Goal: Task Accomplishment & Management: Complete application form

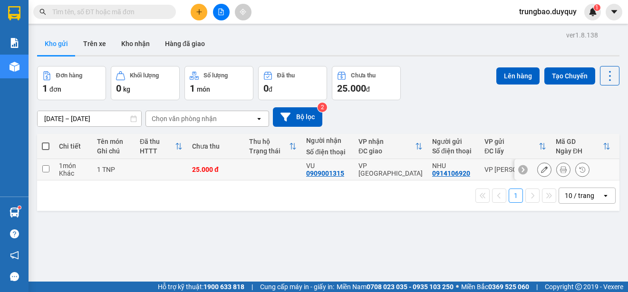
click at [48, 167] on input "checkbox" at bounding box center [45, 168] width 7 height 7
checkbox input "true"
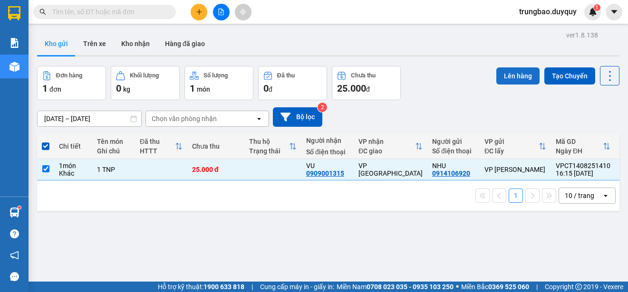
click at [505, 74] on button "Lên hàng" at bounding box center [517, 76] width 43 height 17
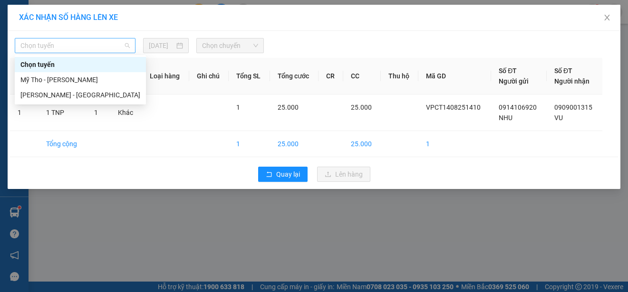
click at [112, 44] on span "Chọn tuyến" at bounding box center [74, 46] width 109 height 14
click at [102, 78] on div "Mỹ Tho - [PERSON_NAME]" at bounding box center [80, 80] width 120 height 10
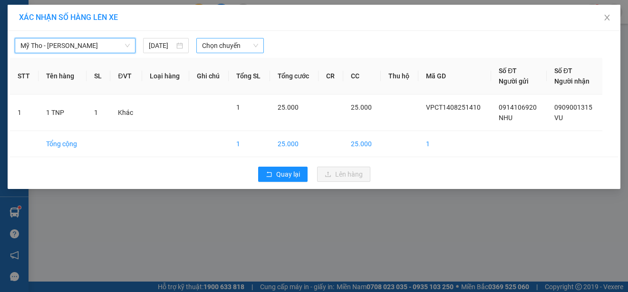
click at [244, 42] on span "Chọn chuyến" at bounding box center [230, 46] width 56 height 14
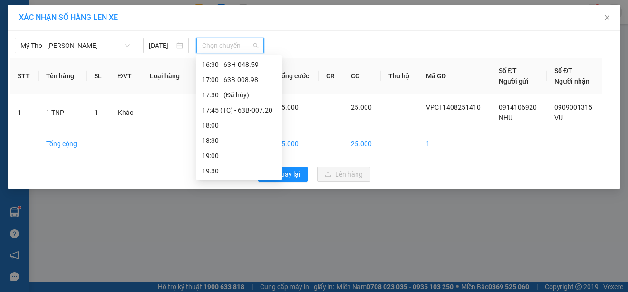
scroll to position [470, 0]
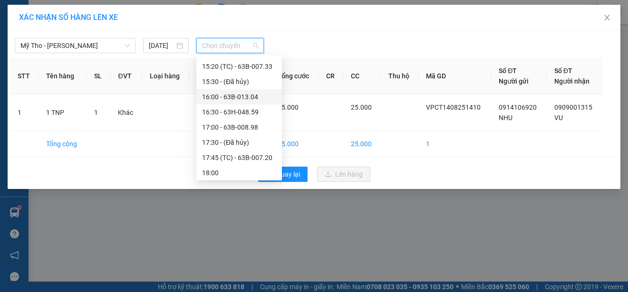
click at [249, 95] on div "16:00 - 63B-013.04" at bounding box center [239, 97] width 74 height 10
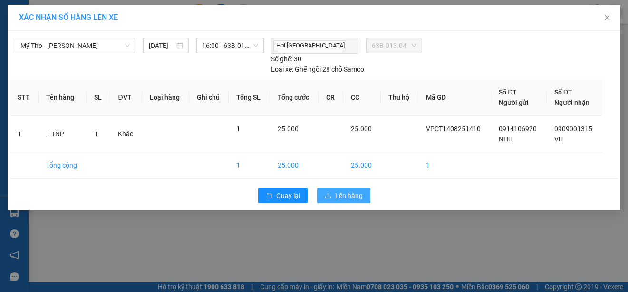
click at [339, 195] on span "Lên hàng" at bounding box center [349, 196] width 28 height 10
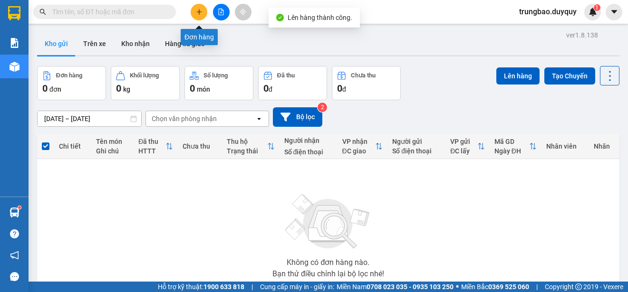
click at [198, 12] on icon "plus" at bounding box center [199, 12] width 7 height 7
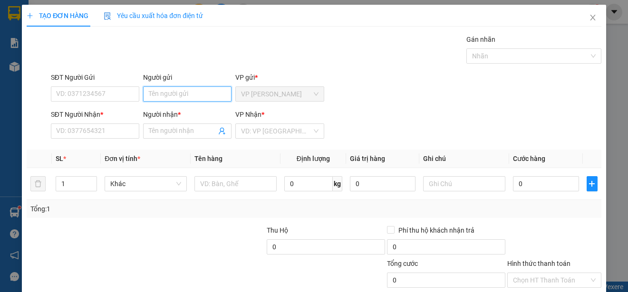
click at [204, 94] on input "Người gửi" at bounding box center [187, 94] width 88 height 15
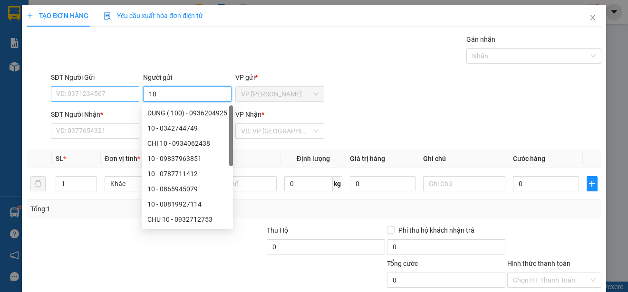
type input "10"
click at [124, 92] on input "SĐT Người Gửi" at bounding box center [95, 94] width 88 height 15
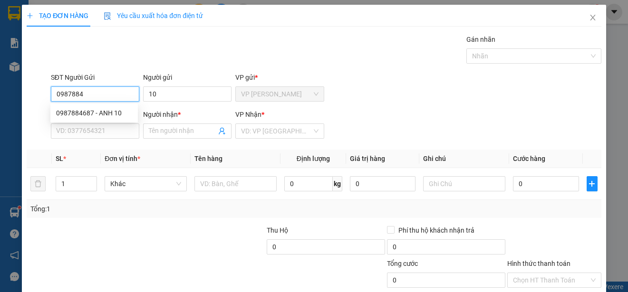
click at [113, 111] on div "0987884687 - ANH 10" at bounding box center [94, 113] width 76 height 10
type input "0987884687"
type input "ANH 10"
type input "0909436519"
type input "ANH TY"
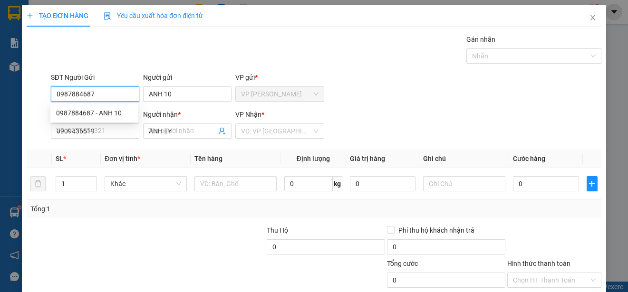
type input "20.000"
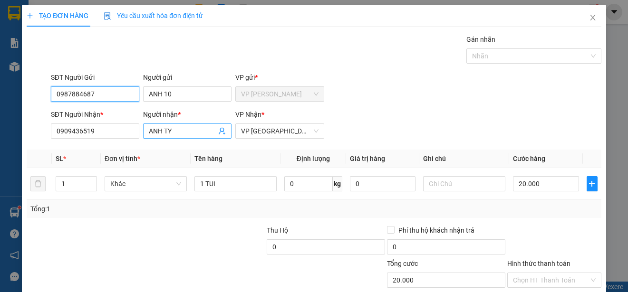
type input "0987884687"
click at [191, 131] on input "ANH TY" at bounding box center [183, 131] width 68 height 10
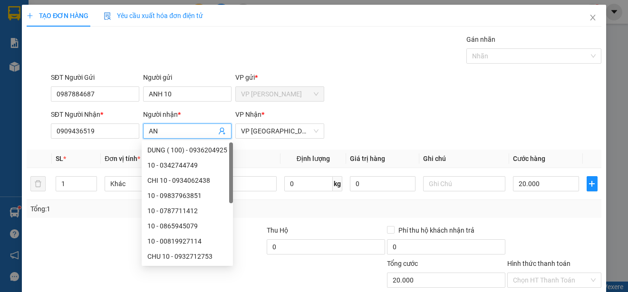
type input "A"
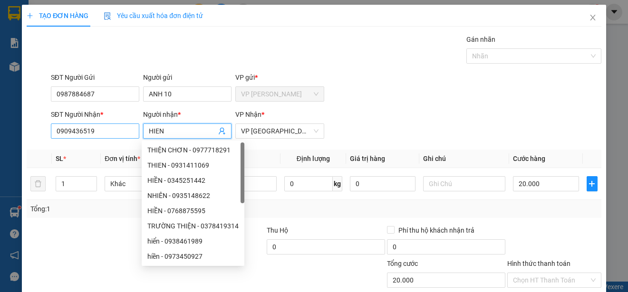
type input "HIEN"
click at [99, 129] on input "0909436519" at bounding box center [95, 131] width 88 height 15
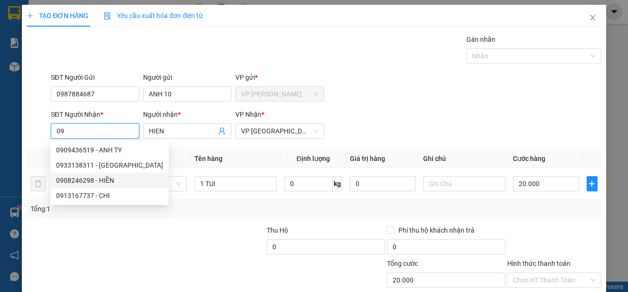
click at [107, 177] on div "0908246298 - HIỀN" at bounding box center [109, 180] width 107 height 10
type input "0908246298"
type input "HIỀN"
type input "15.000"
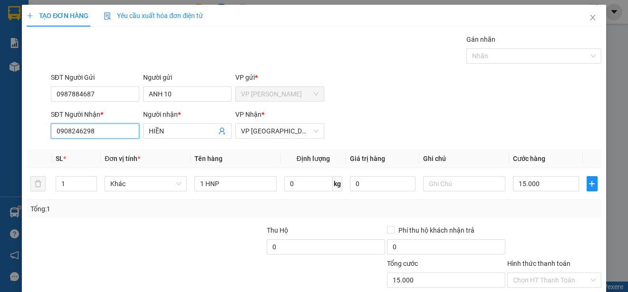
scroll to position [59, 0]
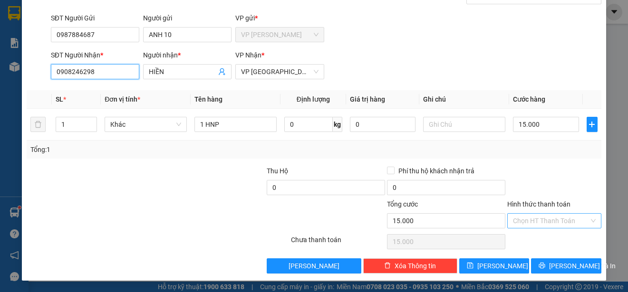
type input "0908246298"
click at [561, 219] on input "Hình thức thanh toán" at bounding box center [551, 221] width 76 height 14
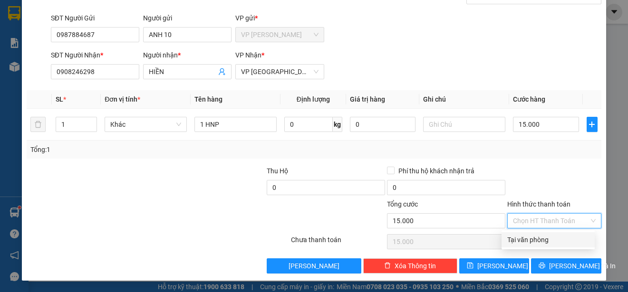
click at [552, 242] on div "Tại văn phòng" at bounding box center [548, 240] width 82 height 10
type input "0"
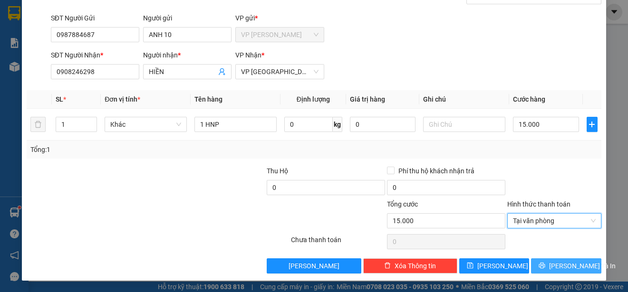
click at [556, 264] on span "[PERSON_NAME] và In" at bounding box center [582, 266] width 67 height 10
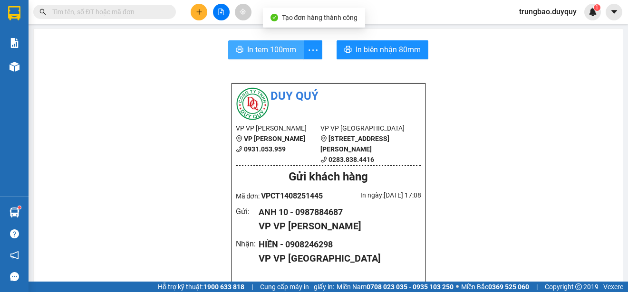
click at [260, 51] on span "In tem 100mm" at bounding box center [271, 50] width 49 height 12
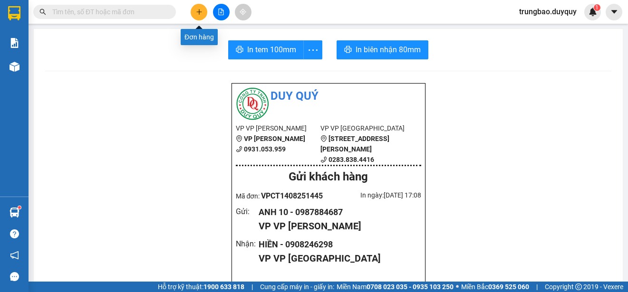
click at [198, 12] on icon "plus" at bounding box center [199, 12] width 7 height 7
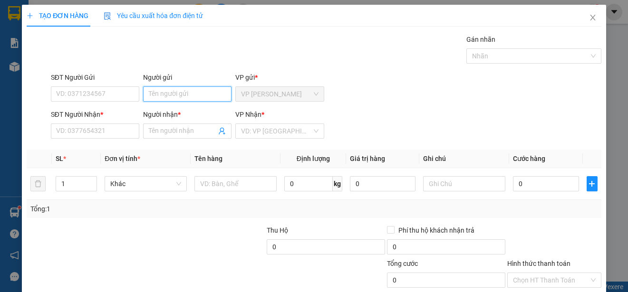
click at [197, 91] on input "Người gửi" at bounding box center [187, 94] width 88 height 15
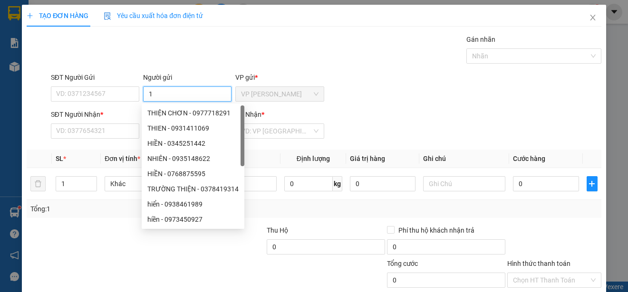
type input "1"
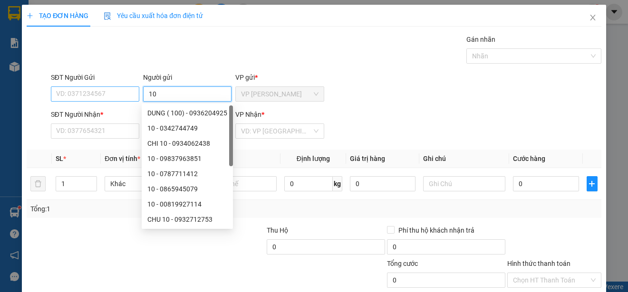
type input "10"
click at [128, 91] on input "SĐT Người Gửi" at bounding box center [95, 94] width 88 height 15
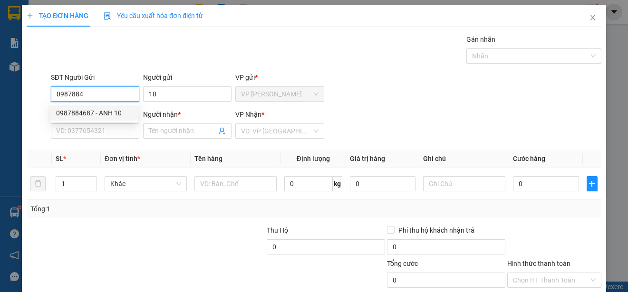
click at [126, 110] on div "0987884687 - ANH 10" at bounding box center [94, 113] width 76 height 10
type input "0987884687"
type input "ANH 10"
type input "0908246298"
type input "HIỀN"
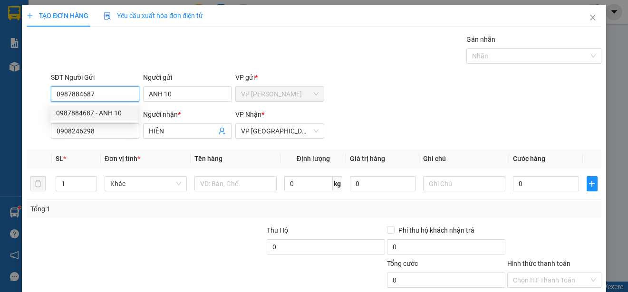
type input "15.000"
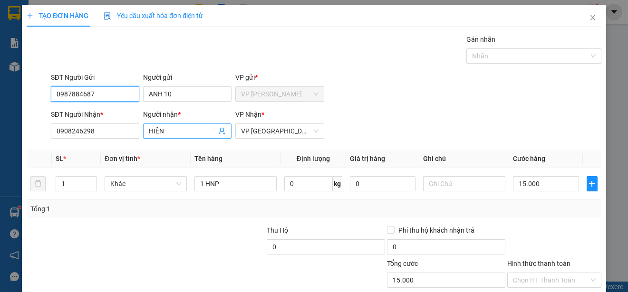
type input "0987884687"
click at [183, 131] on input "HIỀN" at bounding box center [183, 131] width 68 height 10
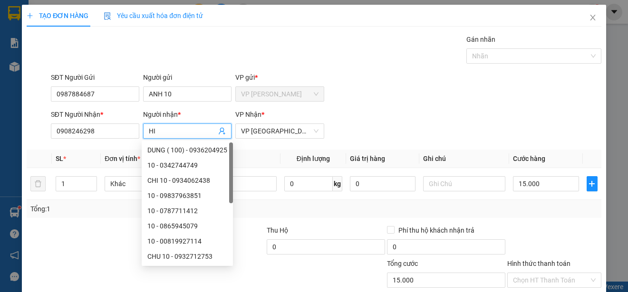
type input "H"
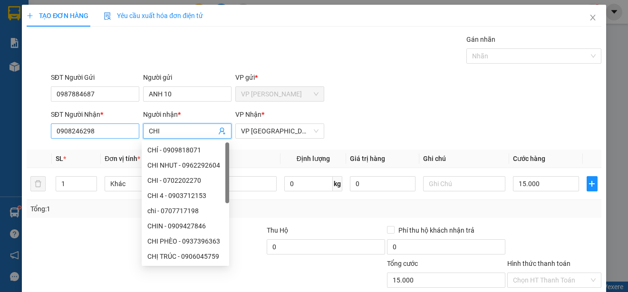
type input "CHI"
click at [103, 132] on input "0908246298" at bounding box center [95, 131] width 88 height 15
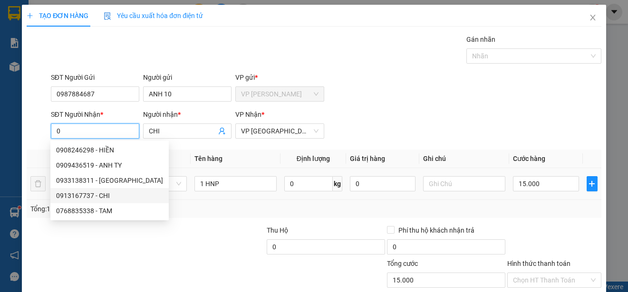
click at [101, 193] on div "0913167737 - CHI" at bounding box center [109, 196] width 107 height 10
type input "0913167737"
type input "CHI"
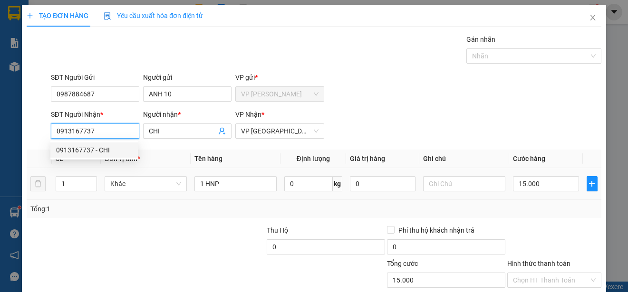
type input "20.000"
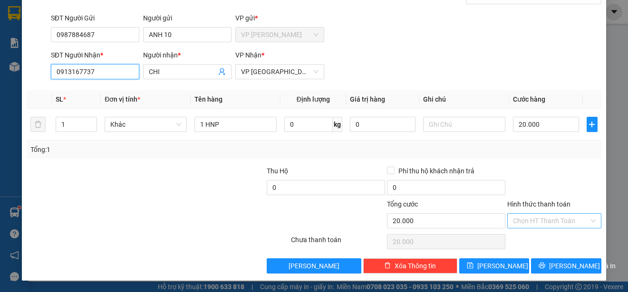
type input "0913167737"
click at [574, 222] on input "Hình thức thanh toán" at bounding box center [551, 221] width 76 height 14
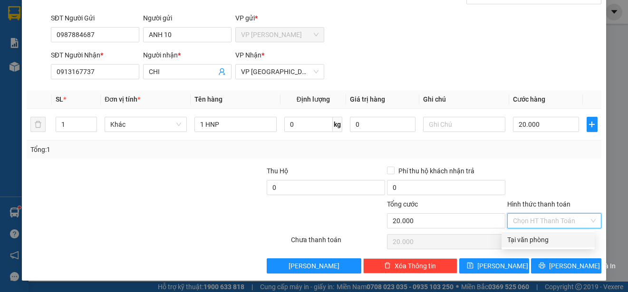
click at [558, 220] on input "Hình thức thanh toán" at bounding box center [551, 221] width 76 height 14
drag, startPoint x: 559, startPoint y: 240, endPoint x: 554, endPoint y: 241, distance: 4.8
click at [560, 240] on div "Tại văn phòng" at bounding box center [548, 240] width 82 height 10
type input "0"
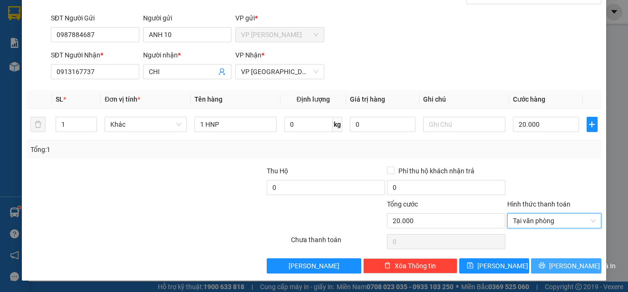
click at [557, 263] on span "[PERSON_NAME] và In" at bounding box center [582, 266] width 67 height 10
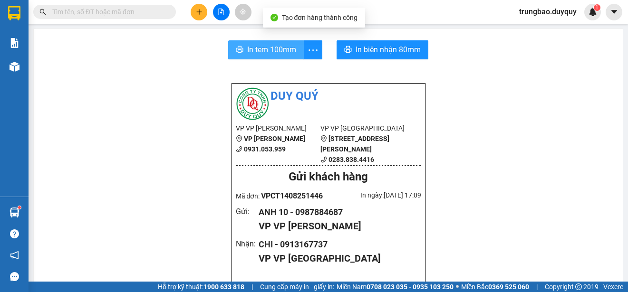
click at [263, 54] on span "In tem 100mm" at bounding box center [271, 50] width 49 height 12
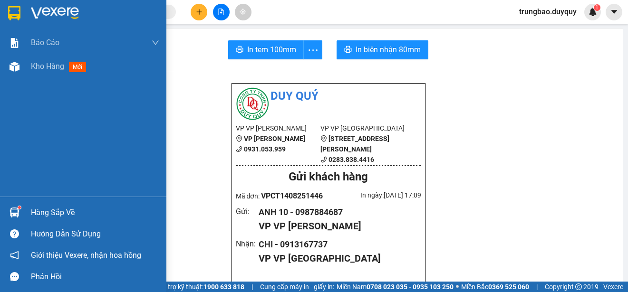
click at [11, 10] on img at bounding box center [14, 13] width 12 height 14
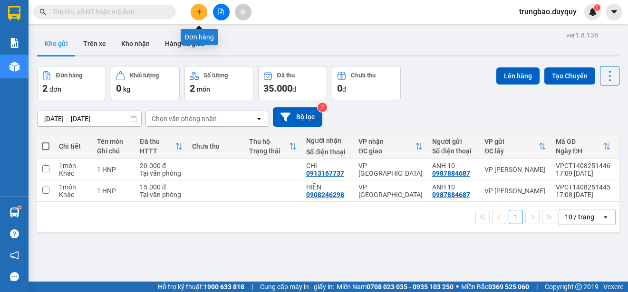
click at [197, 14] on icon "plus" at bounding box center [199, 12] width 7 height 7
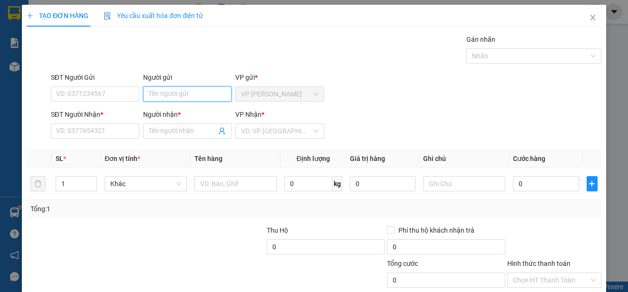
click at [196, 93] on input "Người gửi" at bounding box center [187, 94] width 88 height 15
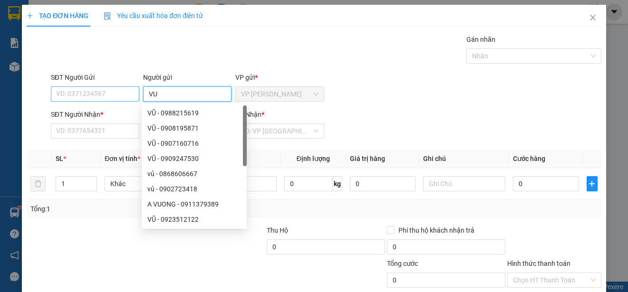
type input "VU"
click at [125, 94] on input "SĐT Người Gửi" at bounding box center [95, 94] width 88 height 15
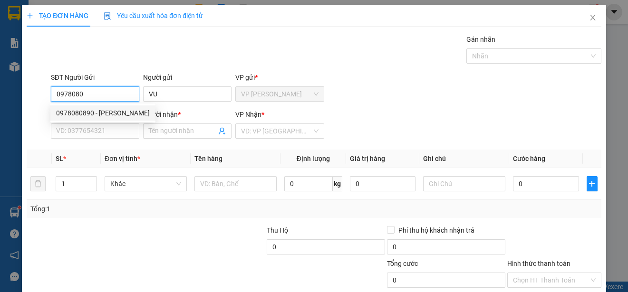
click at [120, 111] on div "0978080890 - [PERSON_NAME]" at bounding box center [103, 113] width 94 height 10
type input "0978080890"
type input "VŨ"
type input "0906782914"
type input "UT"
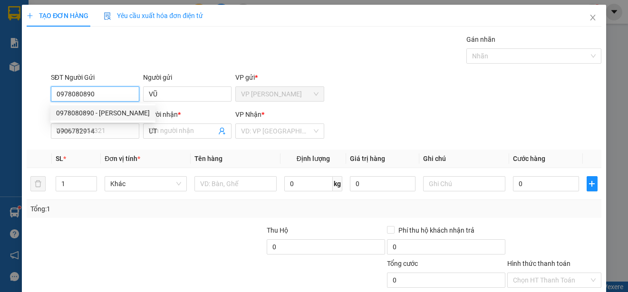
type input "20.000"
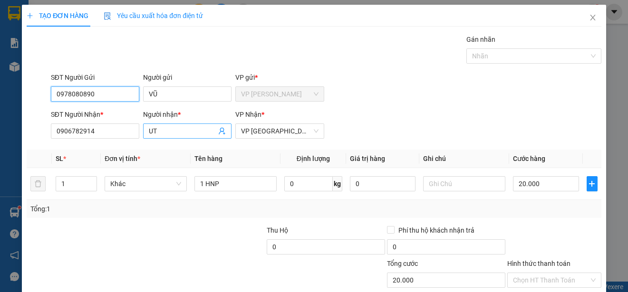
type input "0978080890"
click at [174, 131] on input "UT" at bounding box center [183, 131] width 68 height 10
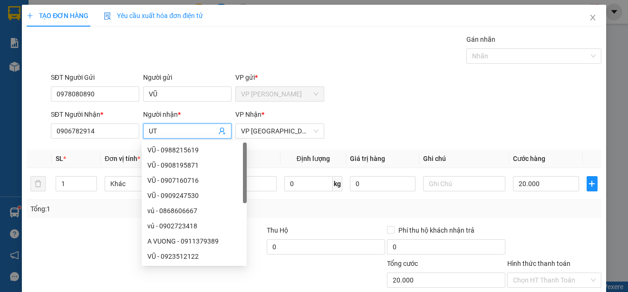
type input "U"
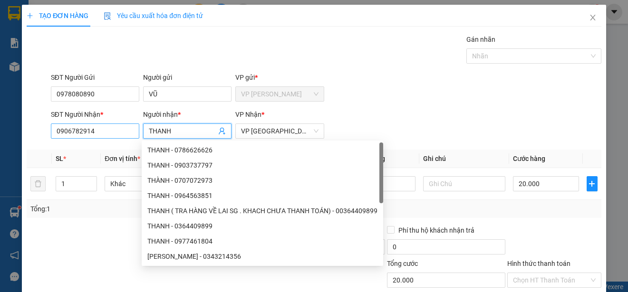
type input "THANH"
click at [126, 132] on input "0906782914" at bounding box center [95, 131] width 88 height 15
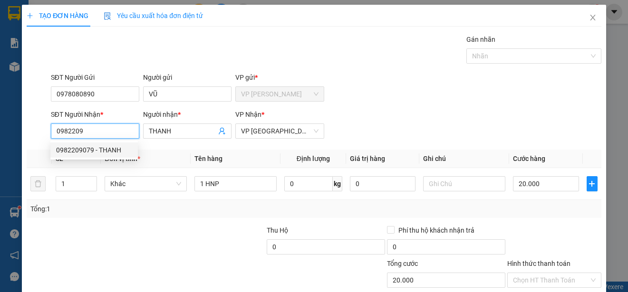
click at [112, 147] on div "0982209079 - THANH" at bounding box center [94, 150] width 76 height 10
type input "0982209079"
type input "30.000"
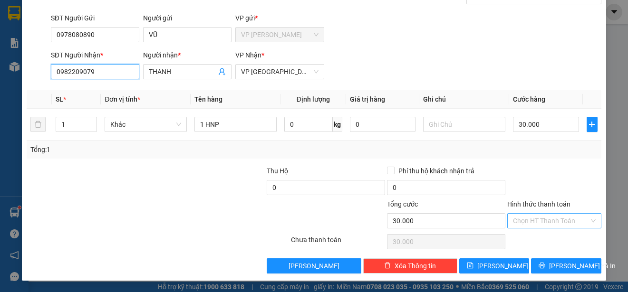
type input "0982209079"
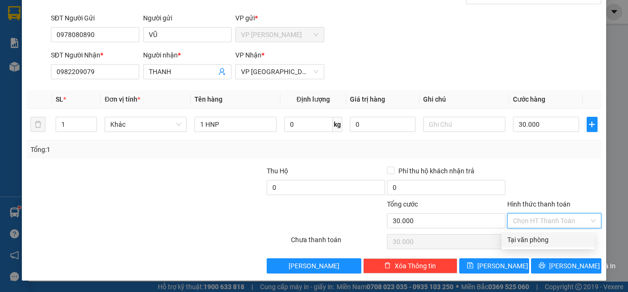
click at [562, 220] on input "Hình thức thanh toán" at bounding box center [551, 221] width 76 height 14
click at [564, 240] on div "Tại văn phòng" at bounding box center [548, 240] width 82 height 10
type input "0"
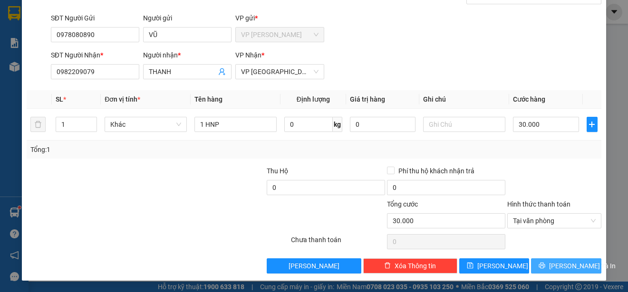
click at [558, 267] on span "[PERSON_NAME] và In" at bounding box center [582, 266] width 67 height 10
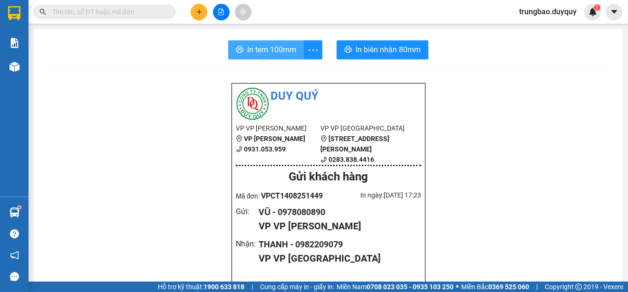
click at [276, 52] on span "In tem 100mm" at bounding box center [271, 50] width 49 height 12
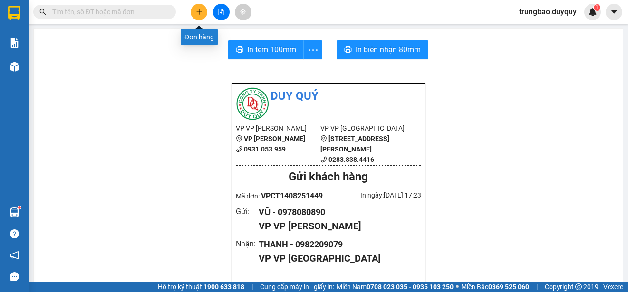
click at [201, 15] on icon "plus" at bounding box center [199, 12] width 7 height 7
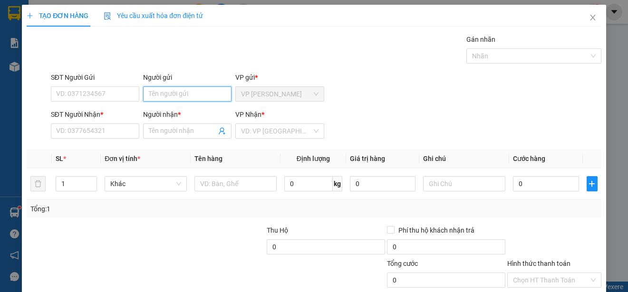
click at [204, 97] on input "Người gửi" at bounding box center [187, 94] width 88 height 15
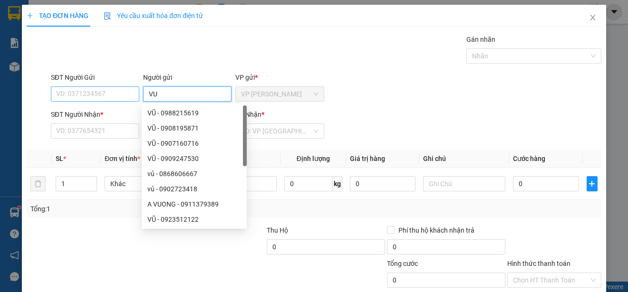
type input "VU"
click at [119, 93] on input "SĐT Người Gửi" at bounding box center [95, 94] width 88 height 15
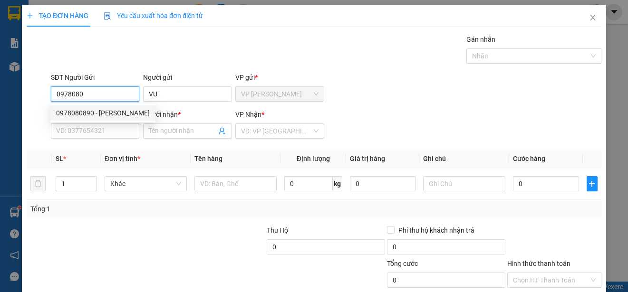
click at [122, 110] on div "0978080890 - [PERSON_NAME]" at bounding box center [103, 113] width 94 height 10
type input "0978080890"
type input "VŨ"
type input "0982209079"
type input "THANH"
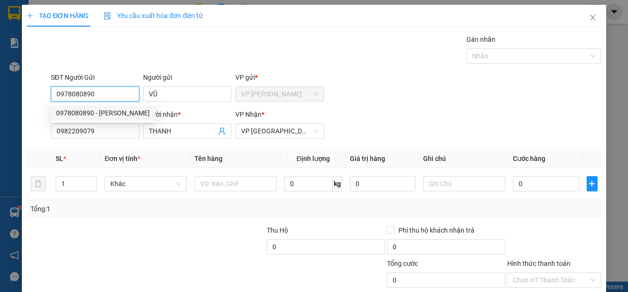
type input "30.000"
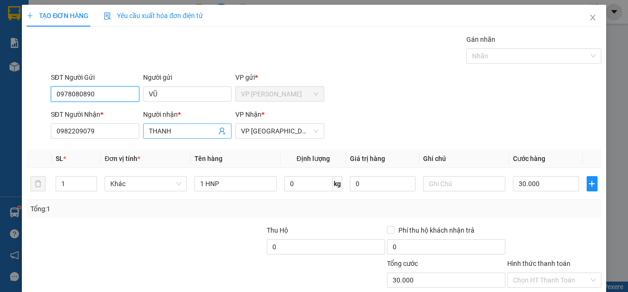
type input "0978080890"
click at [174, 130] on input "THANH" at bounding box center [183, 131] width 68 height 10
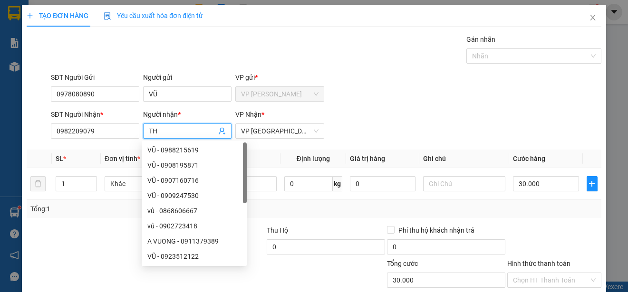
type input "T"
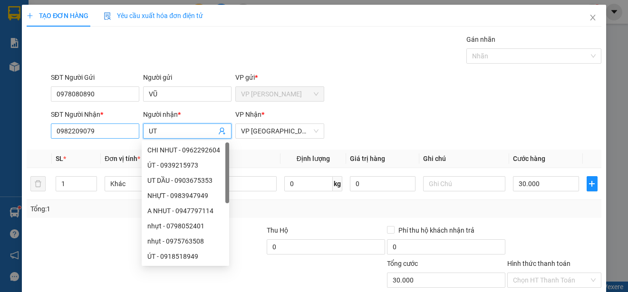
type input "UT"
click at [120, 130] on input "0982209079" at bounding box center [95, 131] width 88 height 15
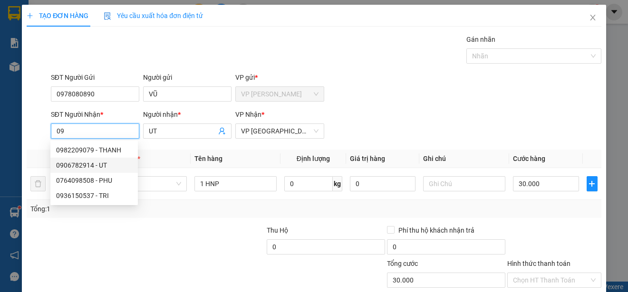
click at [102, 164] on div "0906782914 - UT" at bounding box center [94, 165] width 76 height 10
type input "0906782914"
type input "20.000"
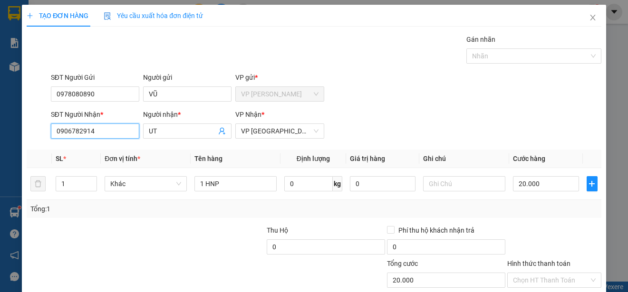
scroll to position [59, 0]
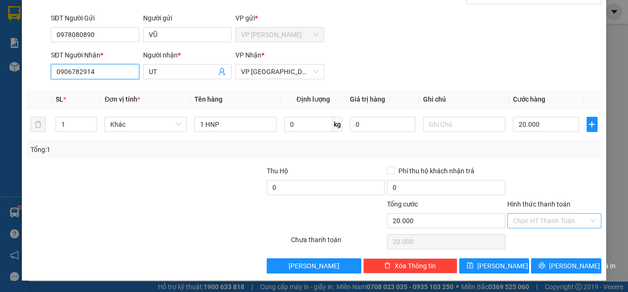
type input "0906782914"
click at [554, 217] on input "Hình thức thanh toán" at bounding box center [551, 221] width 76 height 14
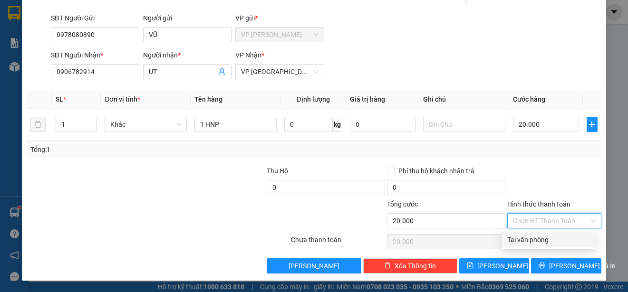
click at [554, 239] on div "Tại văn phòng" at bounding box center [548, 240] width 82 height 10
type input "0"
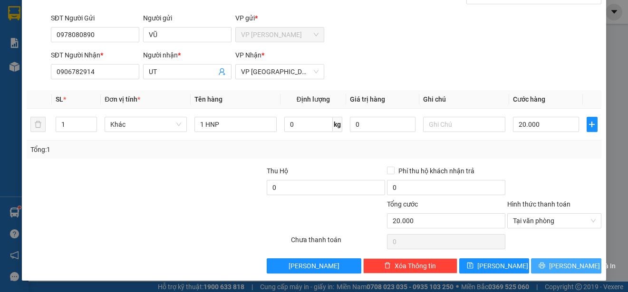
click at [561, 264] on span "[PERSON_NAME] và In" at bounding box center [582, 266] width 67 height 10
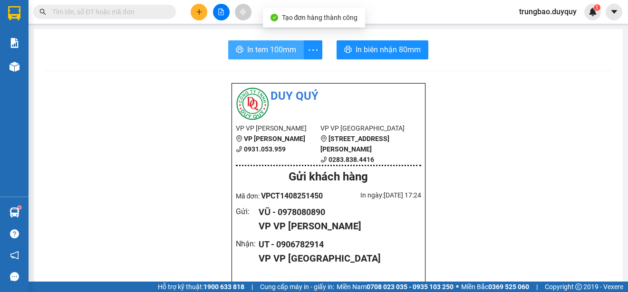
click at [265, 50] on span "In tem 100mm" at bounding box center [271, 50] width 49 height 12
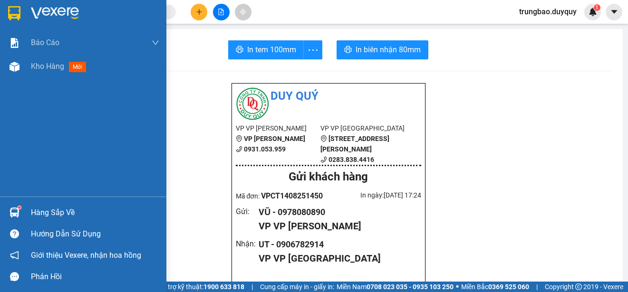
click at [13, 10] on img at bounding box center [14, 13] width 12 height 14
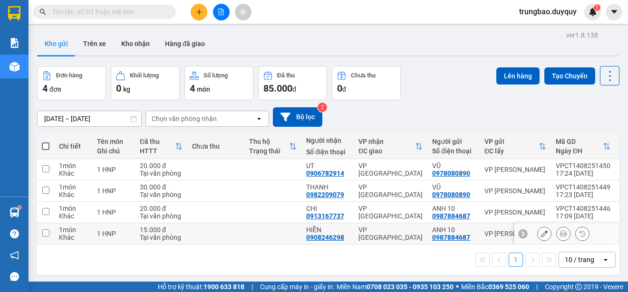
click at [45, 232] on input "checkbox" at bounding box center [45, 233] width 7 height 7
checkbox input "true"
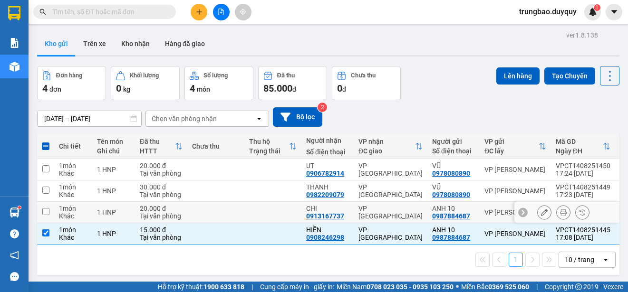
click at [46, 210] on input "checkbox" at bounding box center [45, 211] width 7 height 7
checkbox input "true"
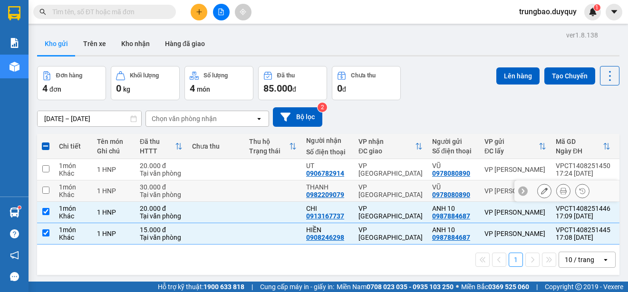
click at [45, 189] on input "checkbox" at bounding box center [45, 190] width 7 height 7
checkbox input "true"
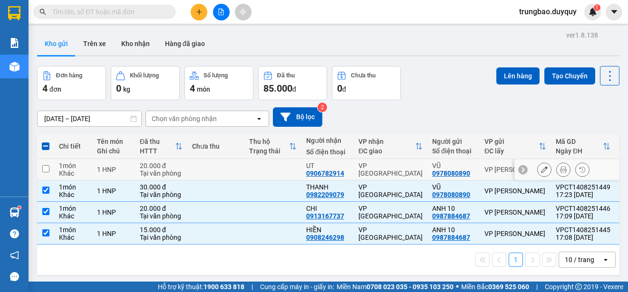
click at [46, 171] on input "checkbox" at bounding box center [45, 168] width 7 height 7
checkbox input "true"
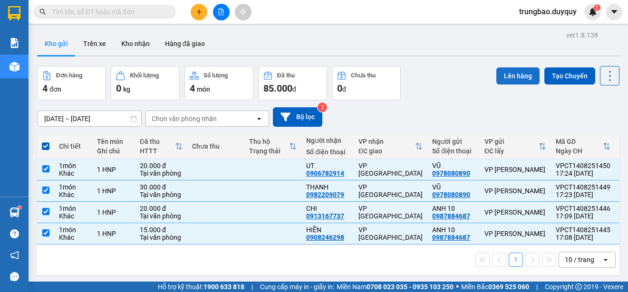
click at [509, 69] on button "Lên hàng" at bounding box center [517, 76] width 43 height 17
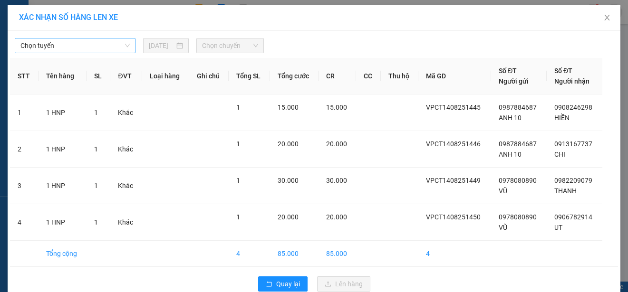
click at [106, 47] on span "Chọn tuyến" at bounding box center [74, 46] width 109 height 14
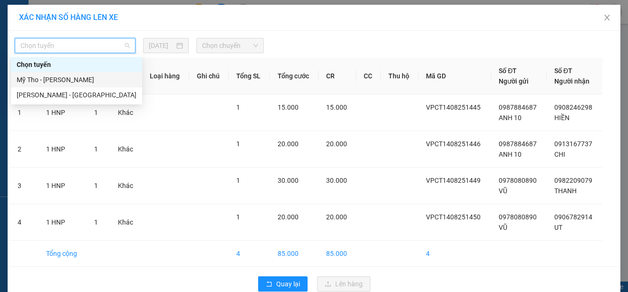
click at [96, 77] on div "Mỹ Tho - [PERSON_NAME]" at bounding box center [77, 80] width 120 height 10
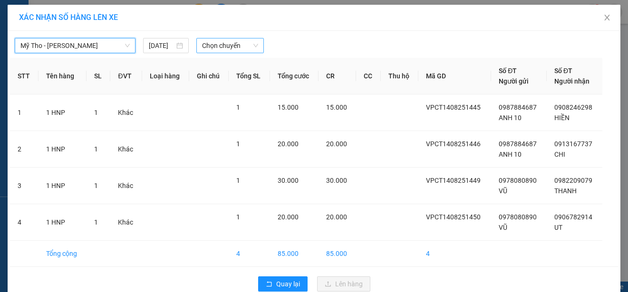
click at [225, 44] on span "Chọn chuyến" at bounding box center [230, 46] width 56 height 14
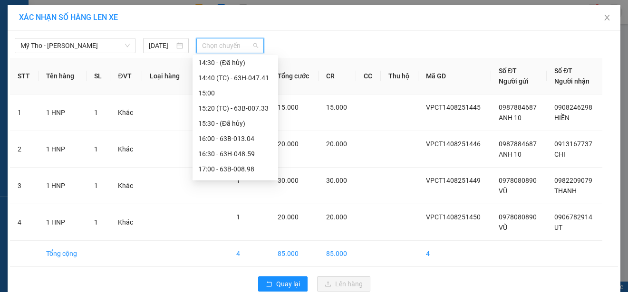
scroll to position [475, 0]
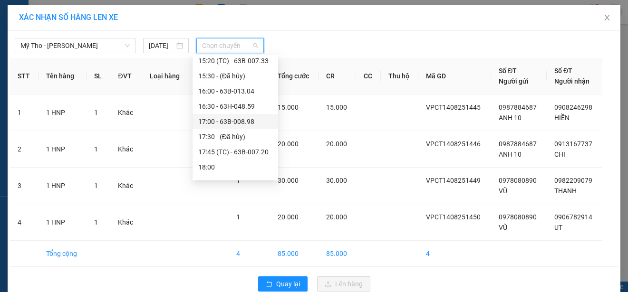
click at [247, 119] on div "17:00 - 63B-008.98" at bounding box center [235, 121] width 74 height 10
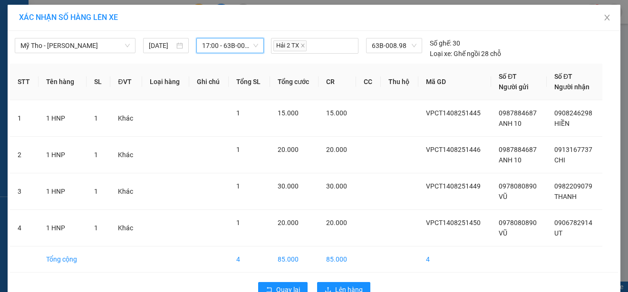
scroll to position [24, 0]
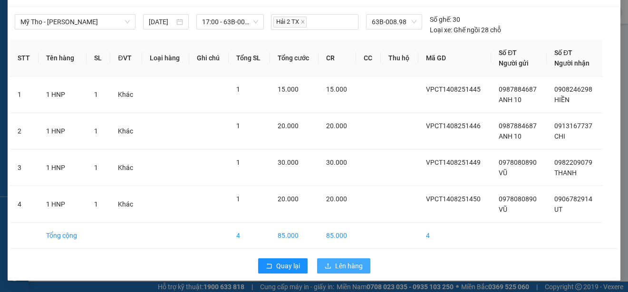
click at [335, 266] on span "Lên hàng" at bounding box center [349, 266] width 28 height 10
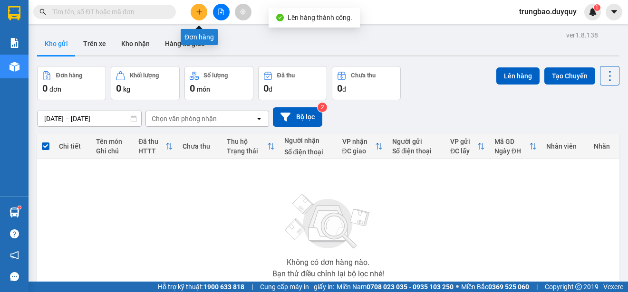
click at [198, 10] on icon "plus" at bounding box center [199, 12] width 7 height 7
